Goal: Task Accomplishment & Management: Use online tool/utility

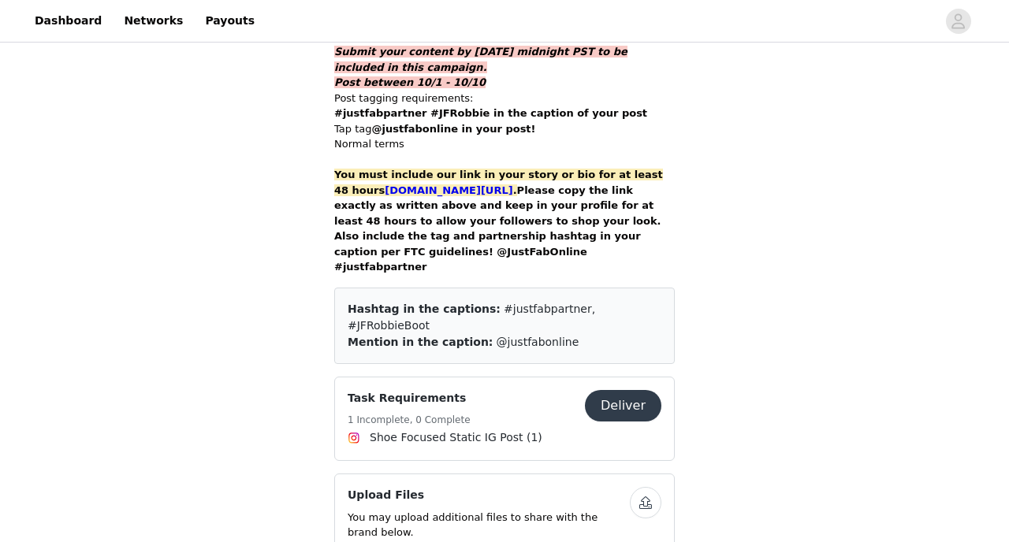
scroll to position [1273, 0]
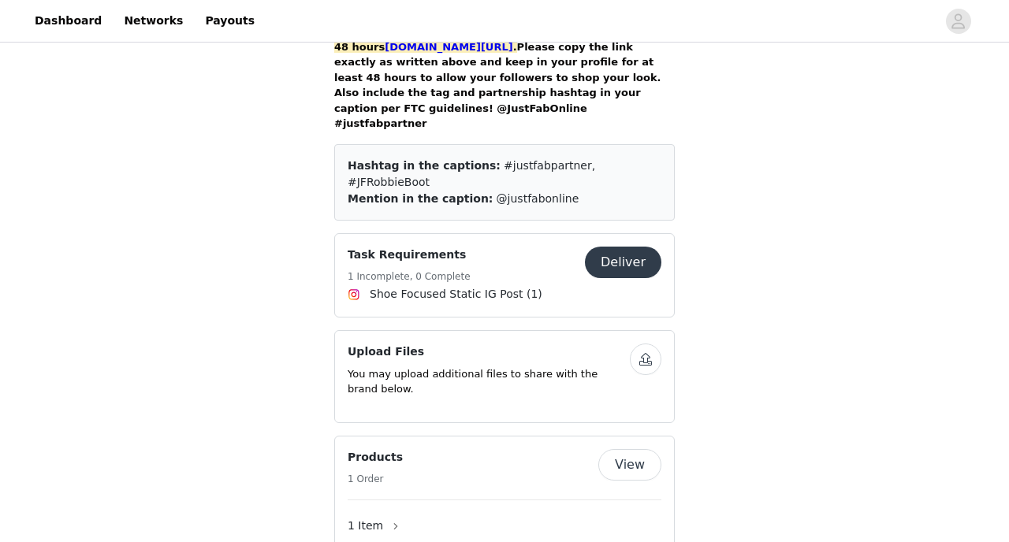
click at [622, 247] on button "Deliver" at bounding box center [623, 263] width 76 height 32
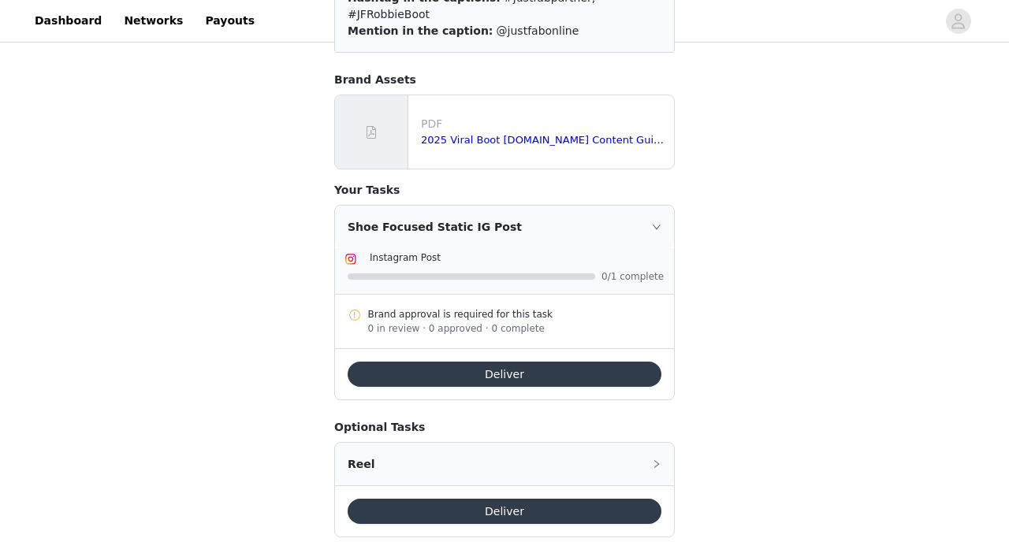
scroll to position [235, 0]
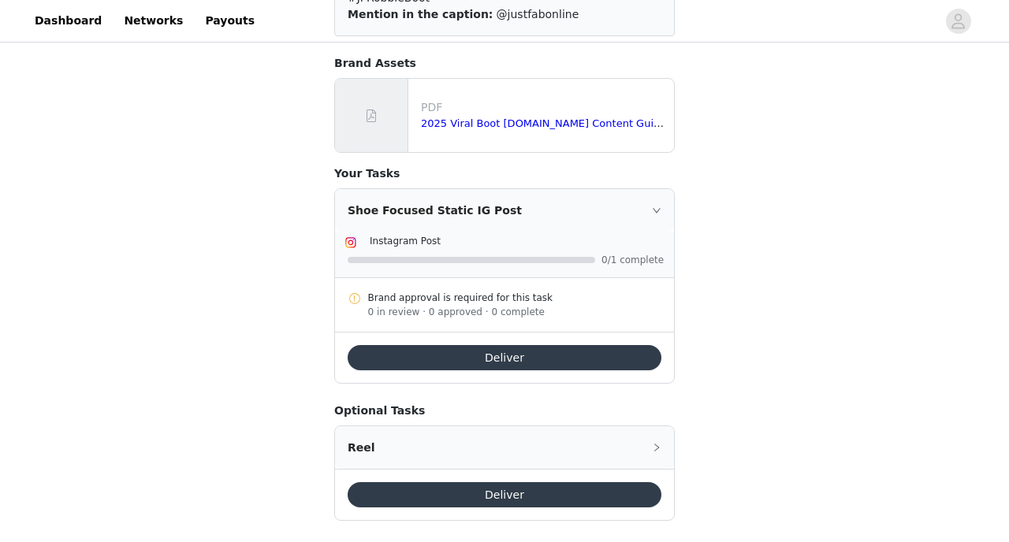
click at [516, 345] on button "Deliver" at bounding box center [505, 357] width 314 height 25
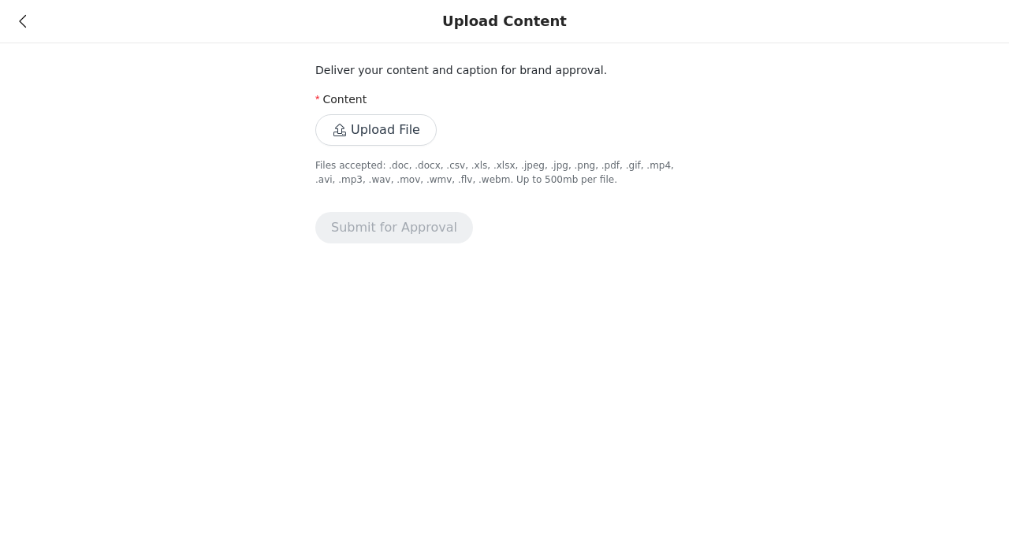
click at [380, 138] on button "Upload File" at bounding box center [375, 130] width 121 height 32
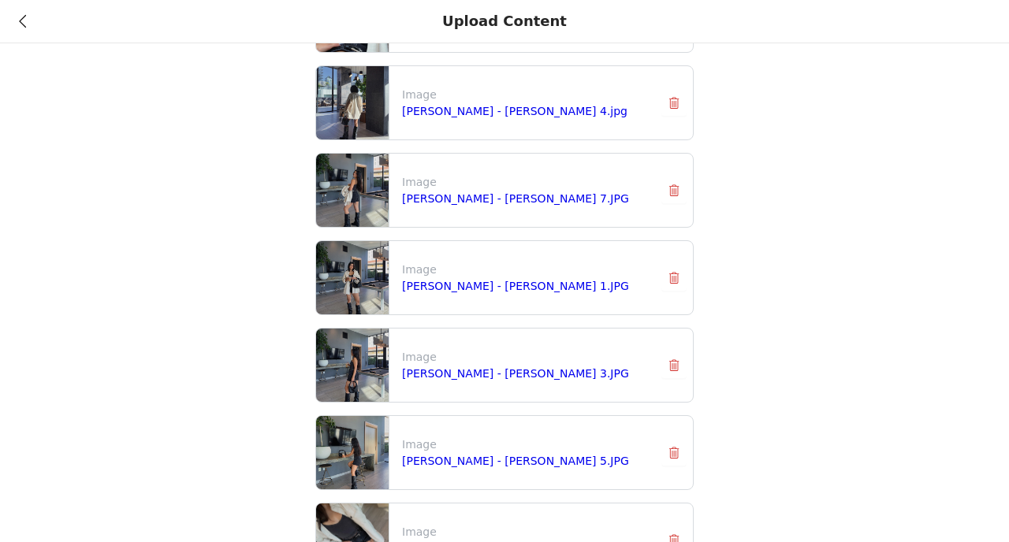
scroll to position [328, 0]
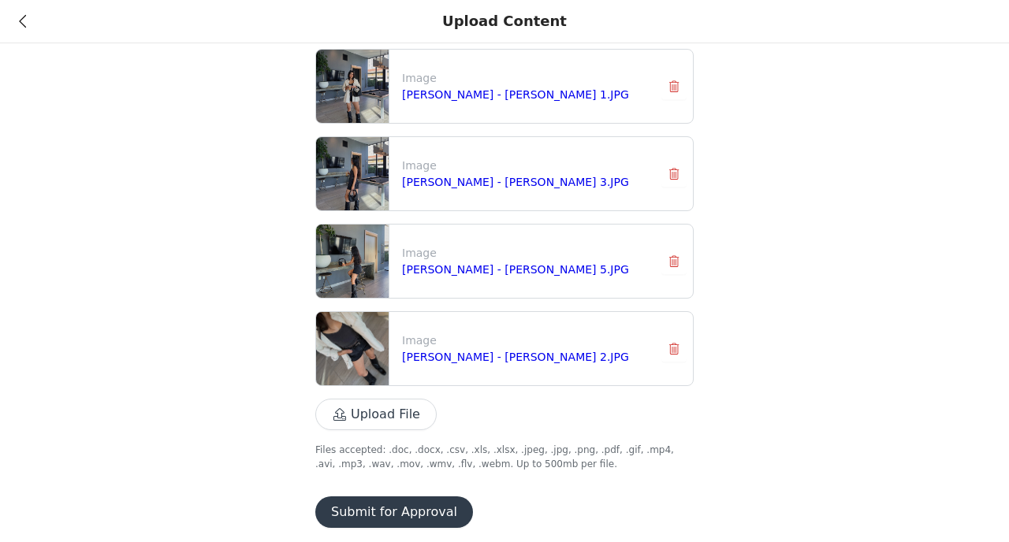
click at [420, 510] on button "Submit for Approval" at bounding box center [394, 512] width 158 height 32
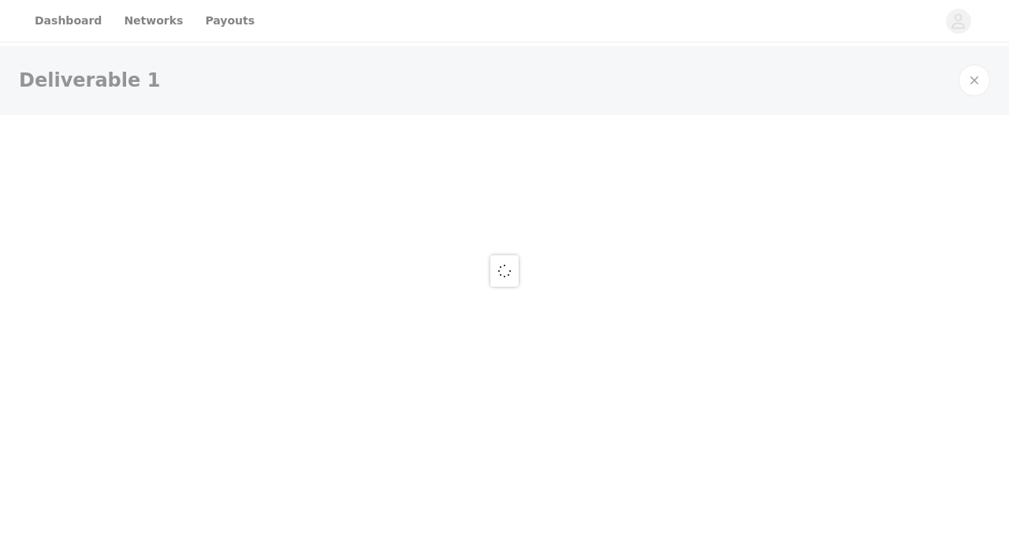
scroll to position [0, 0]
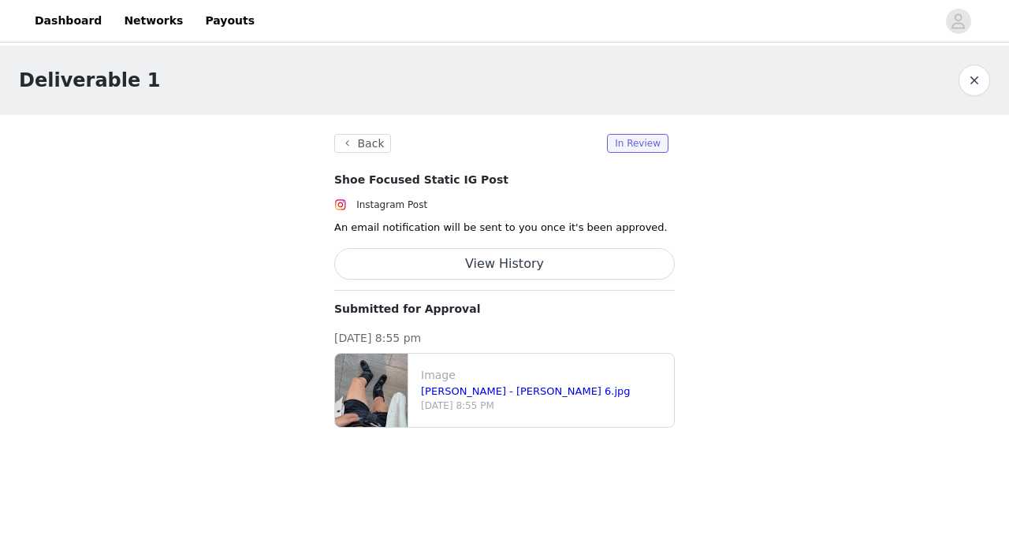
click at [604, 259] on button "View History" at bounding box center [504, 264] width 340 height 32
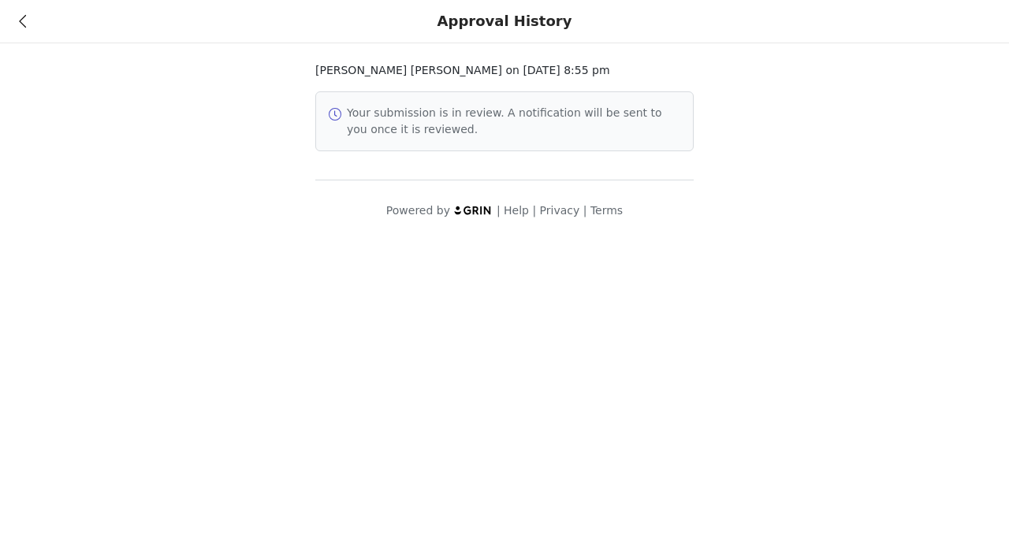
click at [27, 22] on div "Approval History" at bounding box center [504, 21] width 1009 height 43
click at [21, 23] on icon at bounding box center [22, 21] width 7 height 11
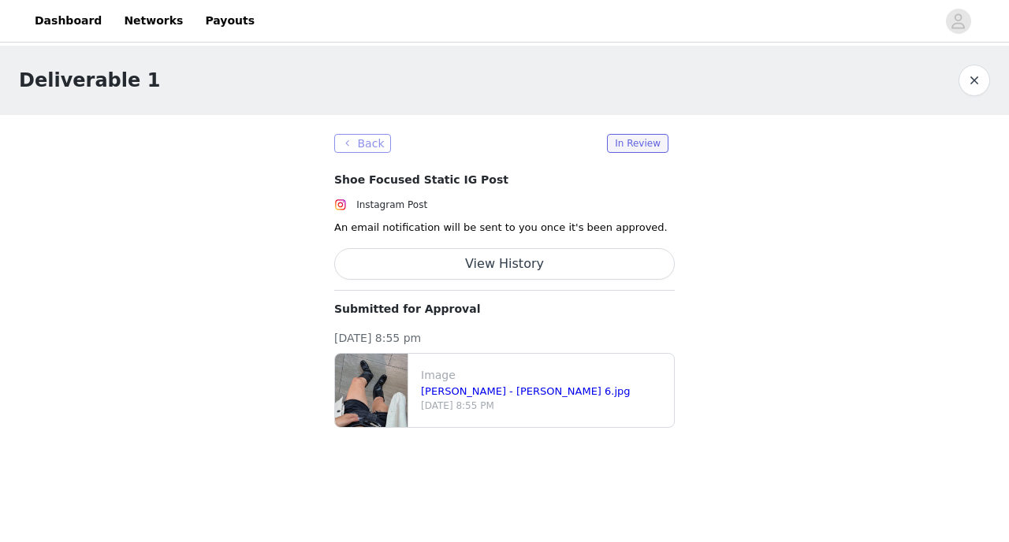
click at [370, 138] on button "Back" at bounding box center [362, 143] width 57 height 19
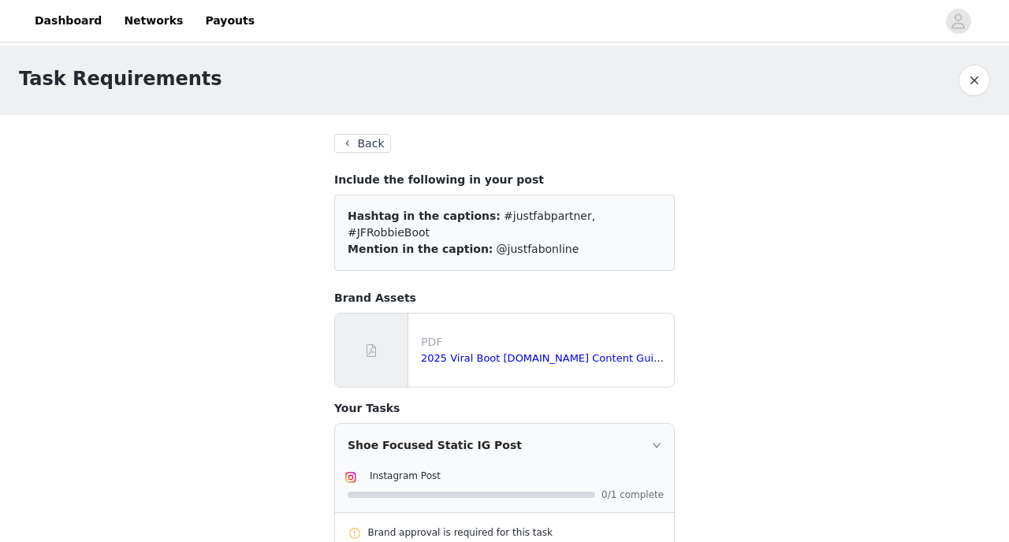
click at [366, 148] on button "Back" at bounding box center [362, 143] width 57 height 19
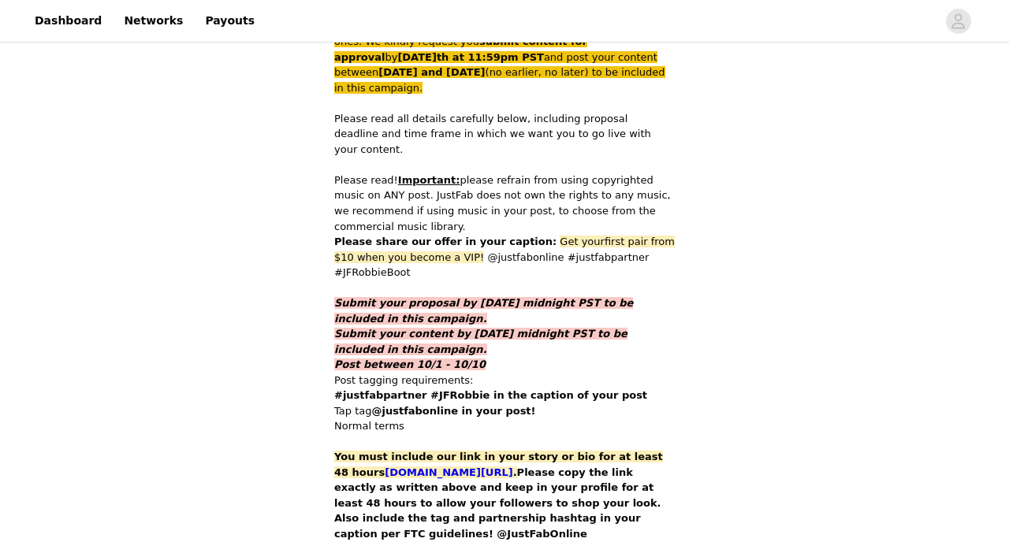
scroll to position [850, 0]
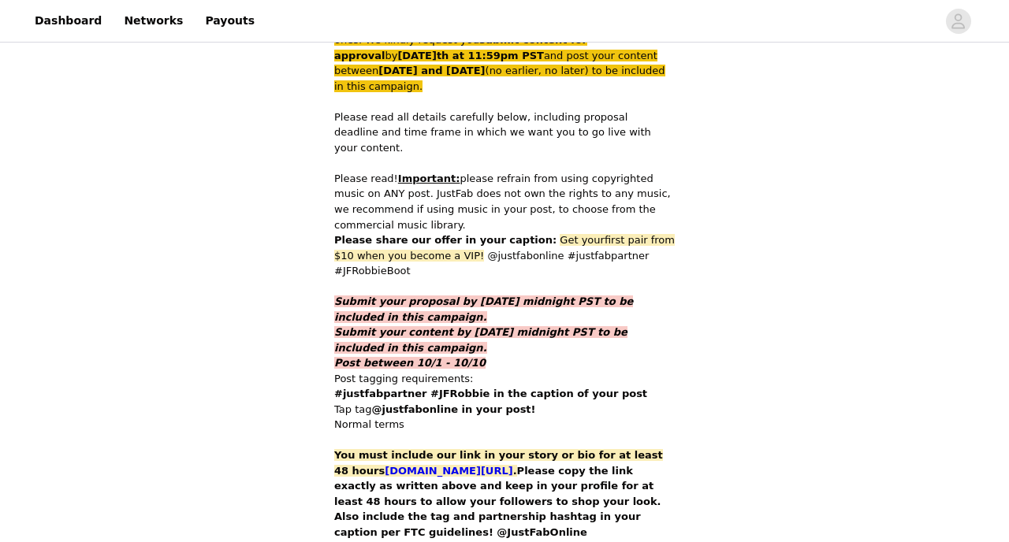
drag, startPoint x: 532, startPoint y: 181, endPoint x: 575, endPoint y: 210, distance: 51.8
click at [575, 232] on p "Please share our offer in your caption: Get your first pair from $10 when you b…" at bounding box center [504, 255] width 340 height 46
copy p "Get your first pair from $10 when you become a VIP! @justfabonline #justfabpart…"
